Goal: Task Accomplishment & Management: Manage account settings

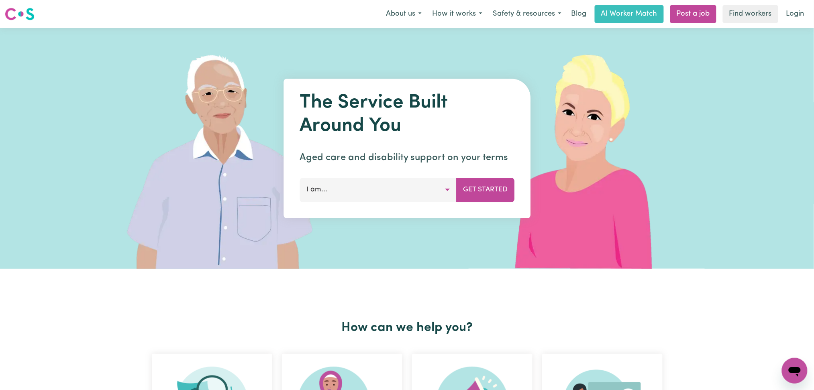
click at [800, 4] on nav "Menu About us How it works Safety & resources Blog AI Worker Match Post a job F…" at bounding box center [407, 14] width 814 height 28
click at [801, 8] on link "Login" at bounding box center [795, 14] width 28 height 18
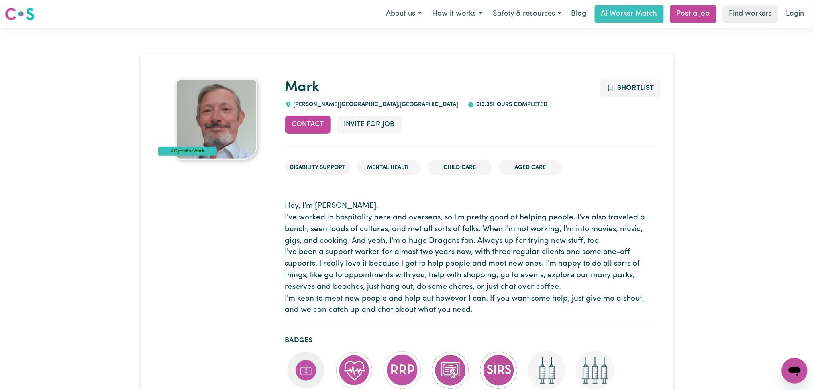
scroll to position [161, 0]
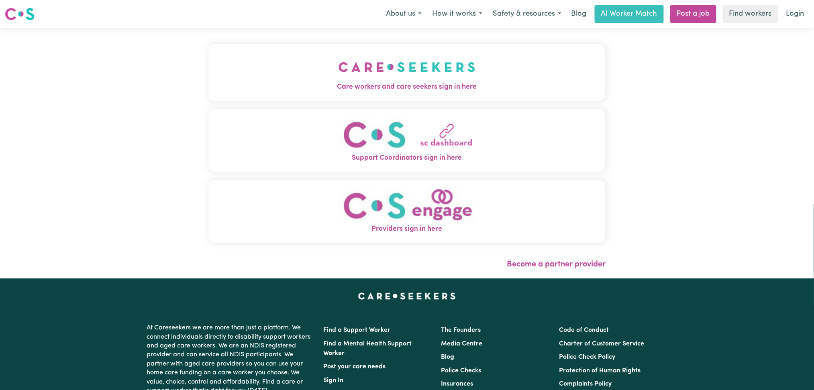
click at [446, 86] on span "Care workers and care seekers sign in here" at bounding box center [407, 87] width 398 height 10
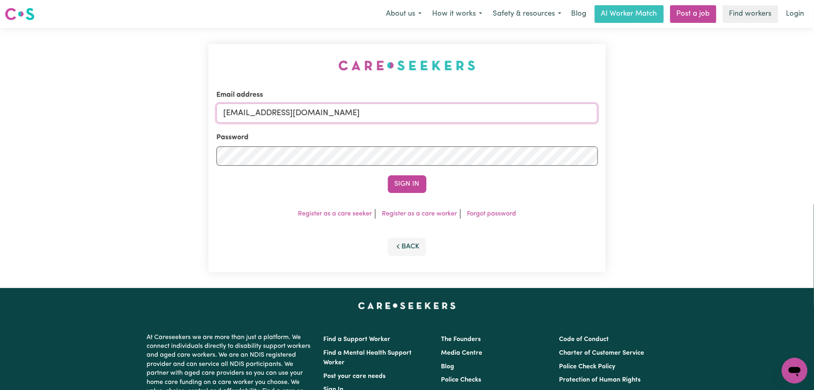
click at [329, 112] on input "onboardingcs@careseekers.com.au" at bounding box center [407, 113] width 382 height 19
drag, startPoint x: 264, startPoint y: 112, endPoint x: 496, endPoint y: 118, distance: 232.6
click at [538, 116] on input "Superuser~jakedworkin@hotmail.com" at bounding box center [407, 113] width 382 height 19
type input "Superuser~beebakepandit@gmail.com"
click at [408, 189] on button "Sign In" at bounding box center [407, 184] width 39 height 18
